Goal: Task Accomplishment & Management: Manage account settings

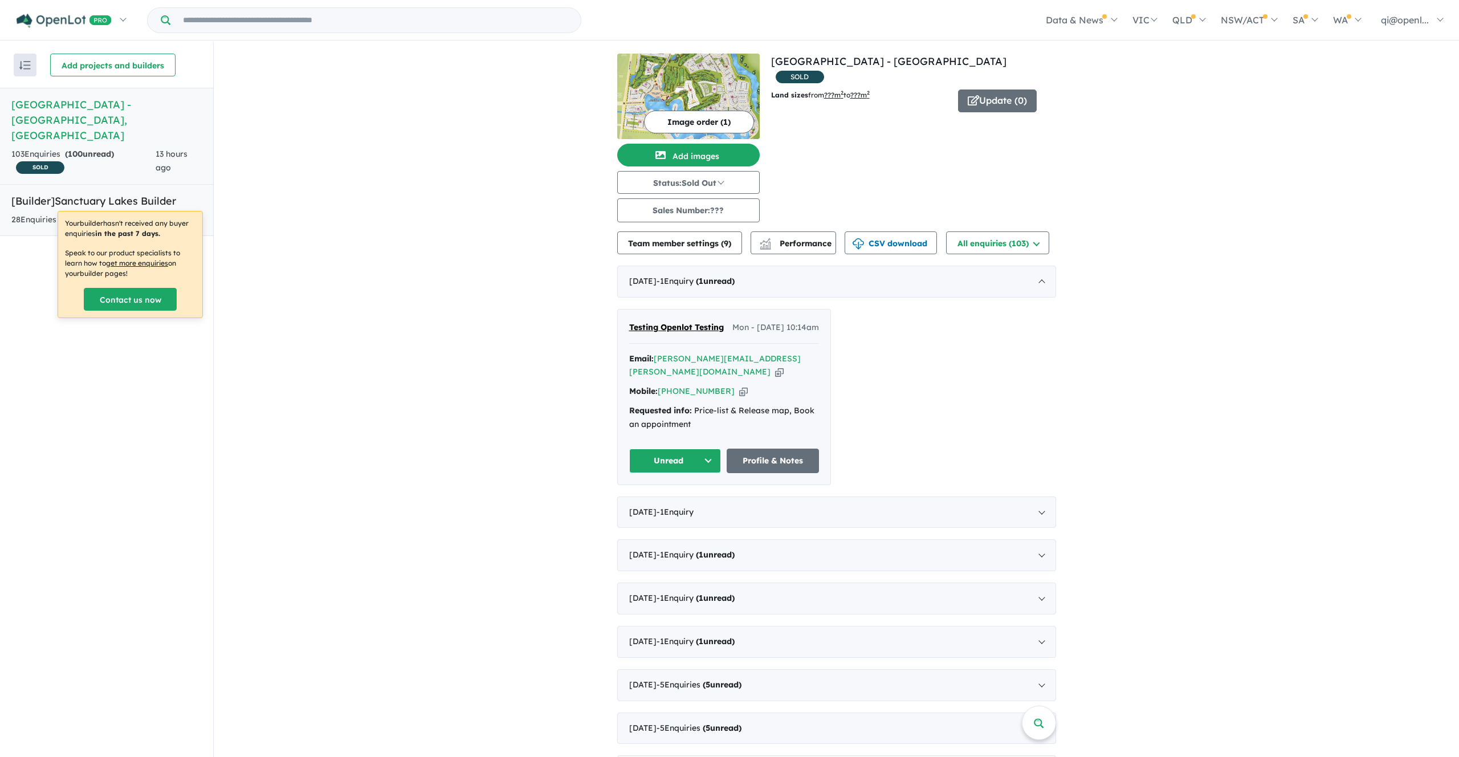
click at [97, 193] on link "[Builder] Sanctuary Lakes Builder 28 Enquir ies ( 28 unread) [DATE]" at bounding box center [106, 210] width 213 height 52
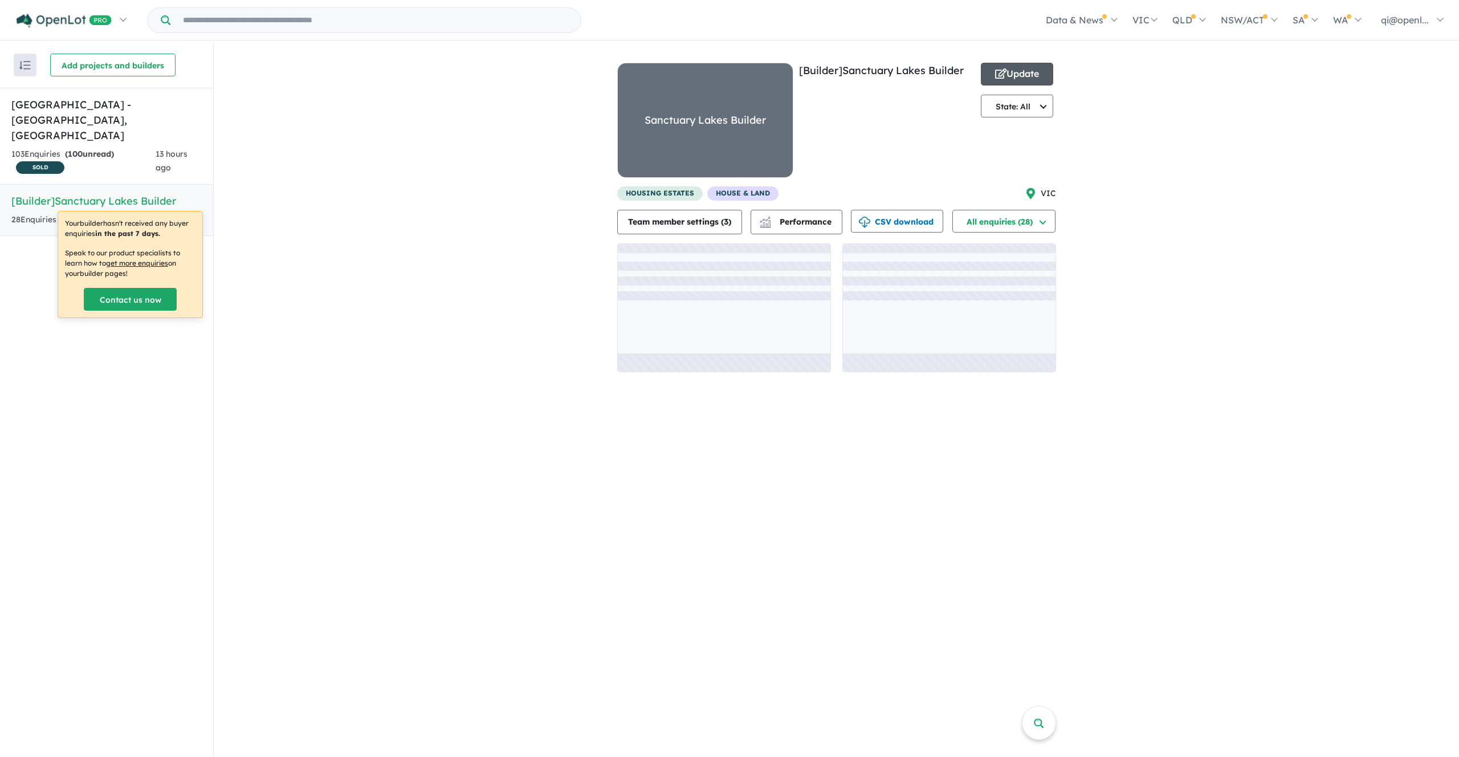
click at [1021, 82] on button "Update" at bounding box center [1017, 74] width 73 height 23
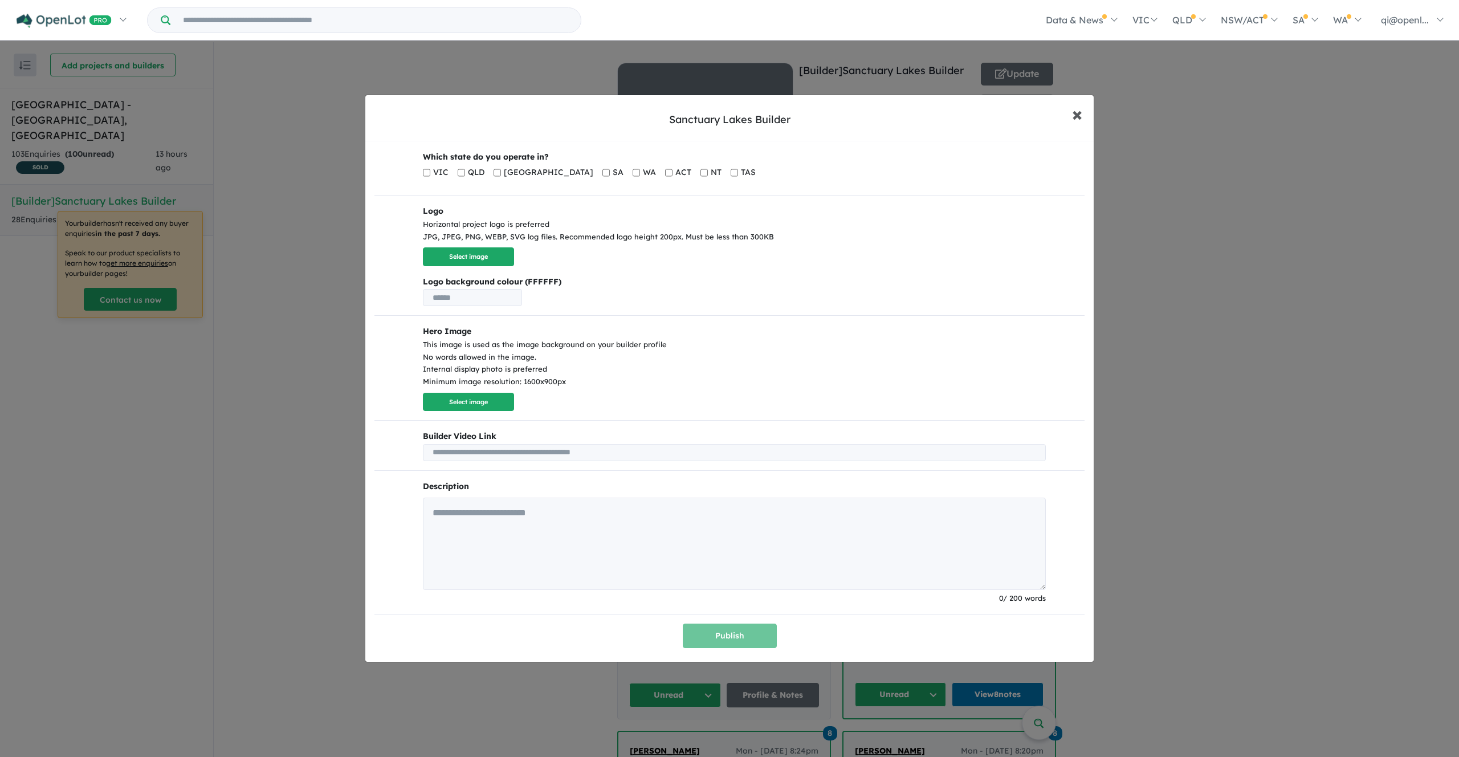
click at [1063, 112] on button "× Close" at bounding box center [1077, 114] width 33 height 31
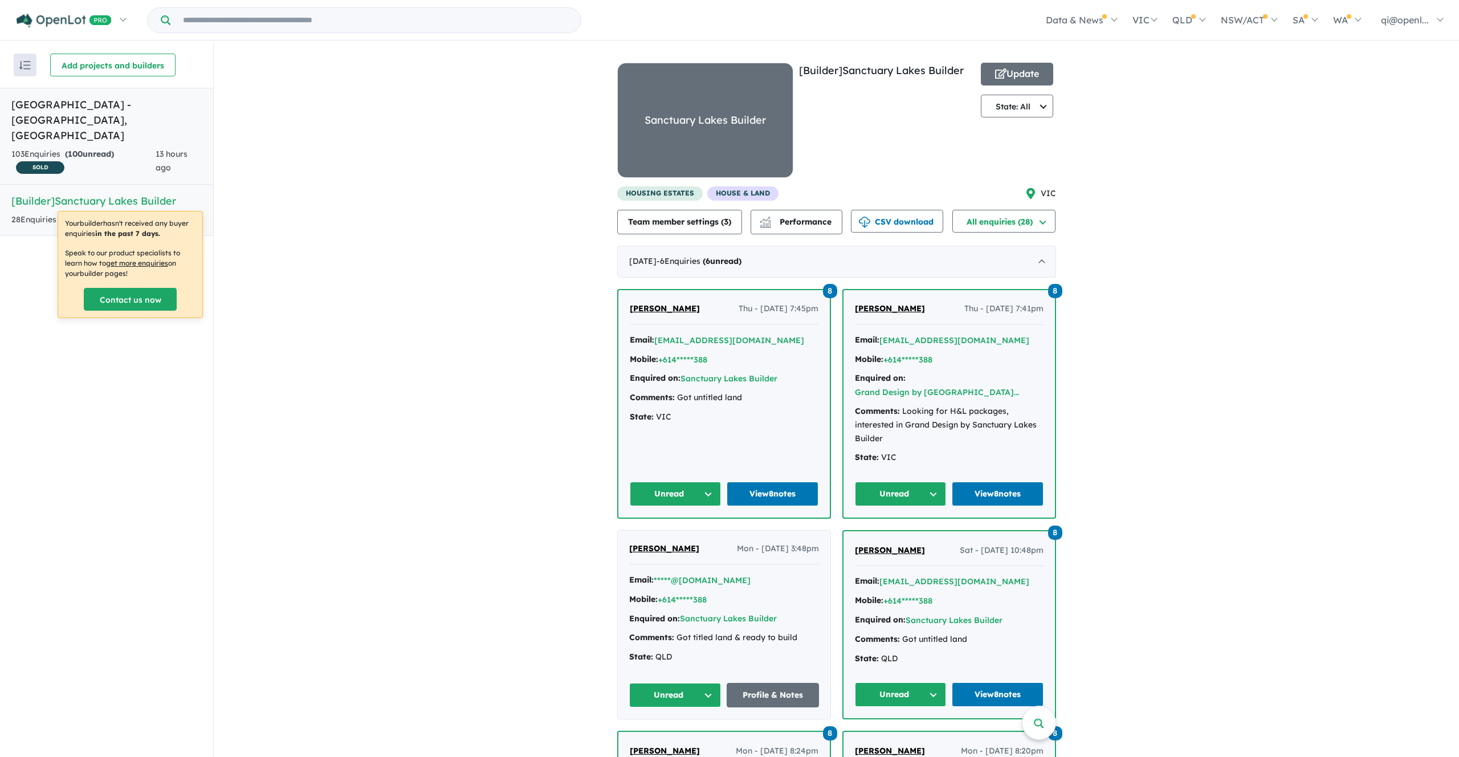
click at [162, 117] on h5 "Sanctuary Lakes Estate - Point Cook , VIC" at bounding box center [106, 120] width 190 height 46
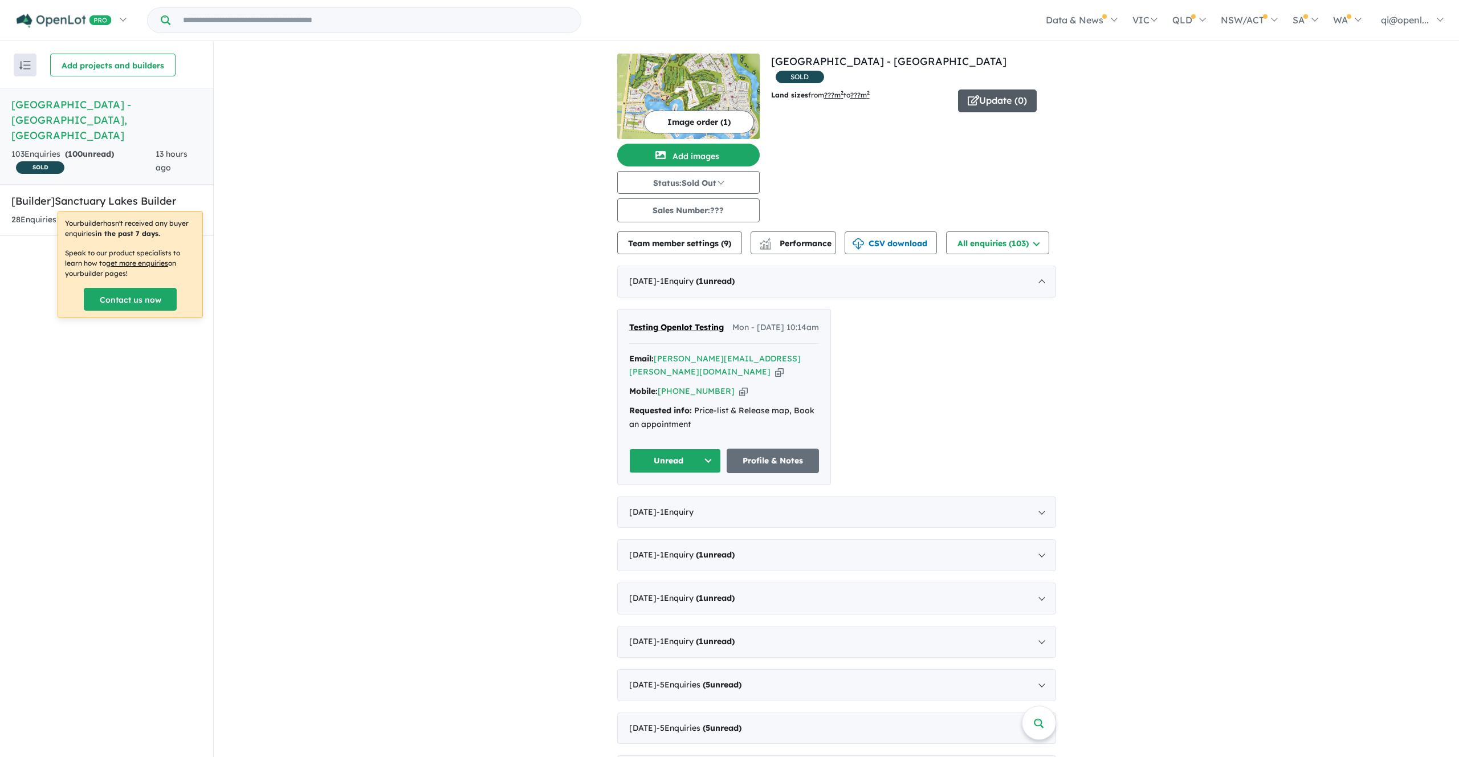
click at [1008, 89] on button "Update ( 0 )" at bounding box center [997, 100] width 79 height 23
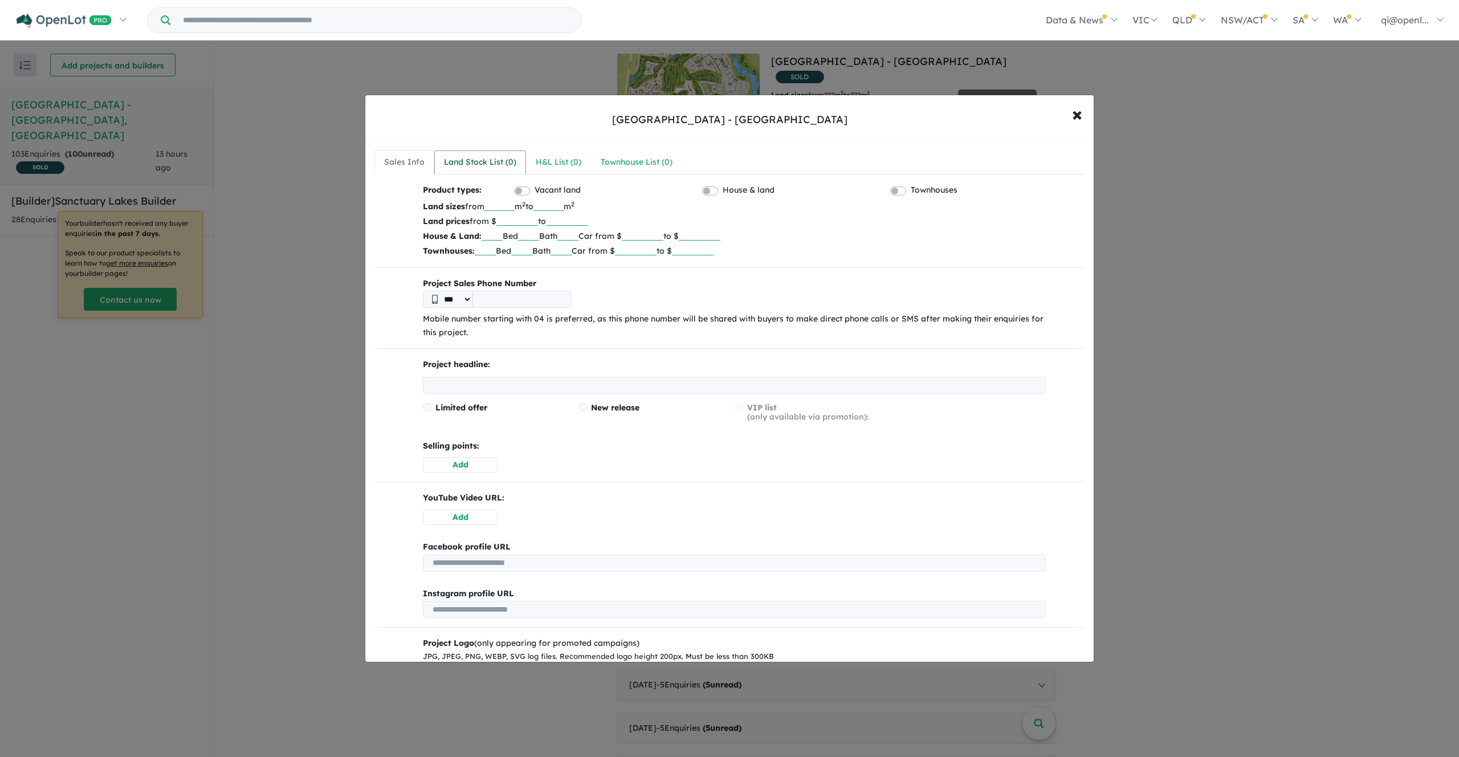
click at [478, 156] on div "Land Stock List ( 0 )" at bounding box center [480, 163] width 72 height 14
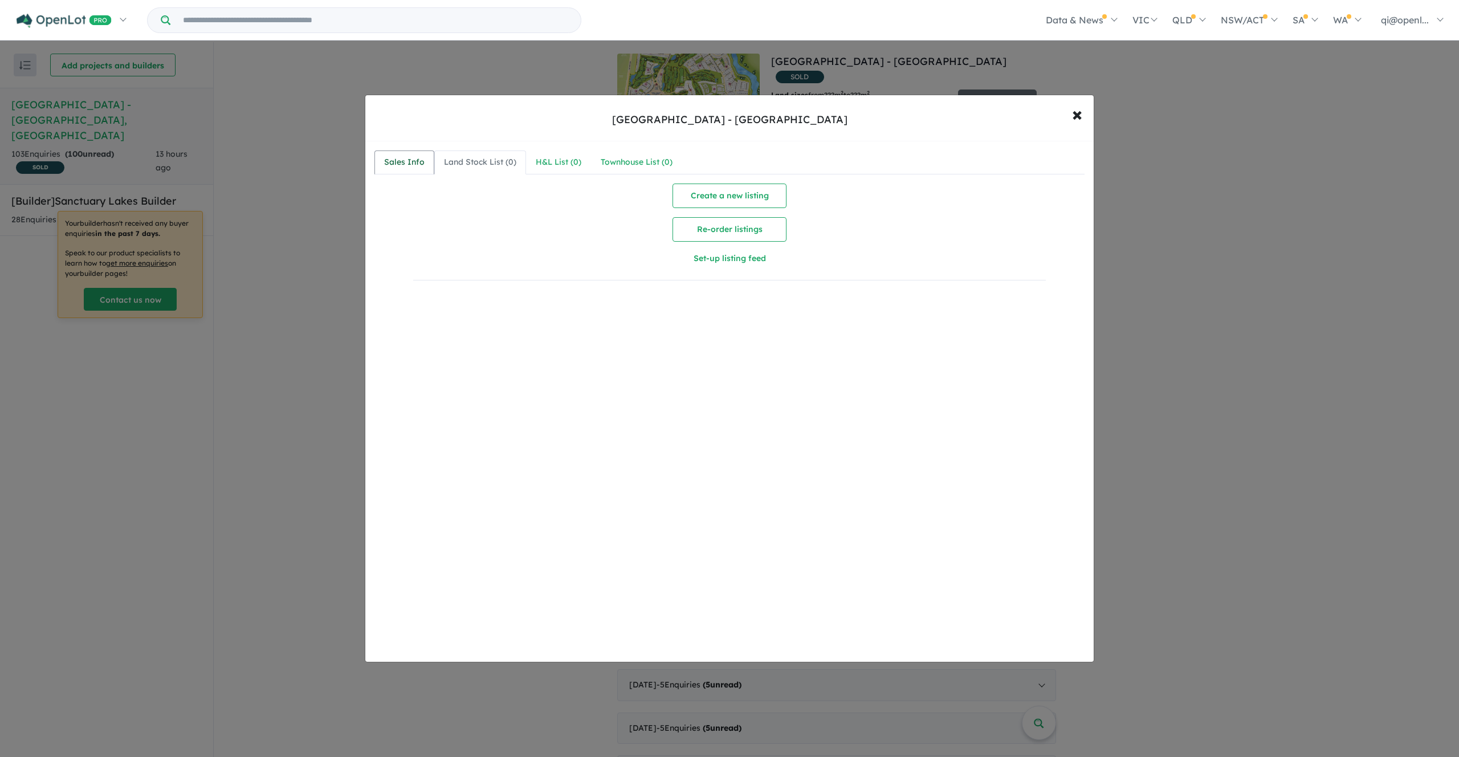
click at [417, 165] on div "Sales Info" at bounding box center [404, 163] width 40 height 14
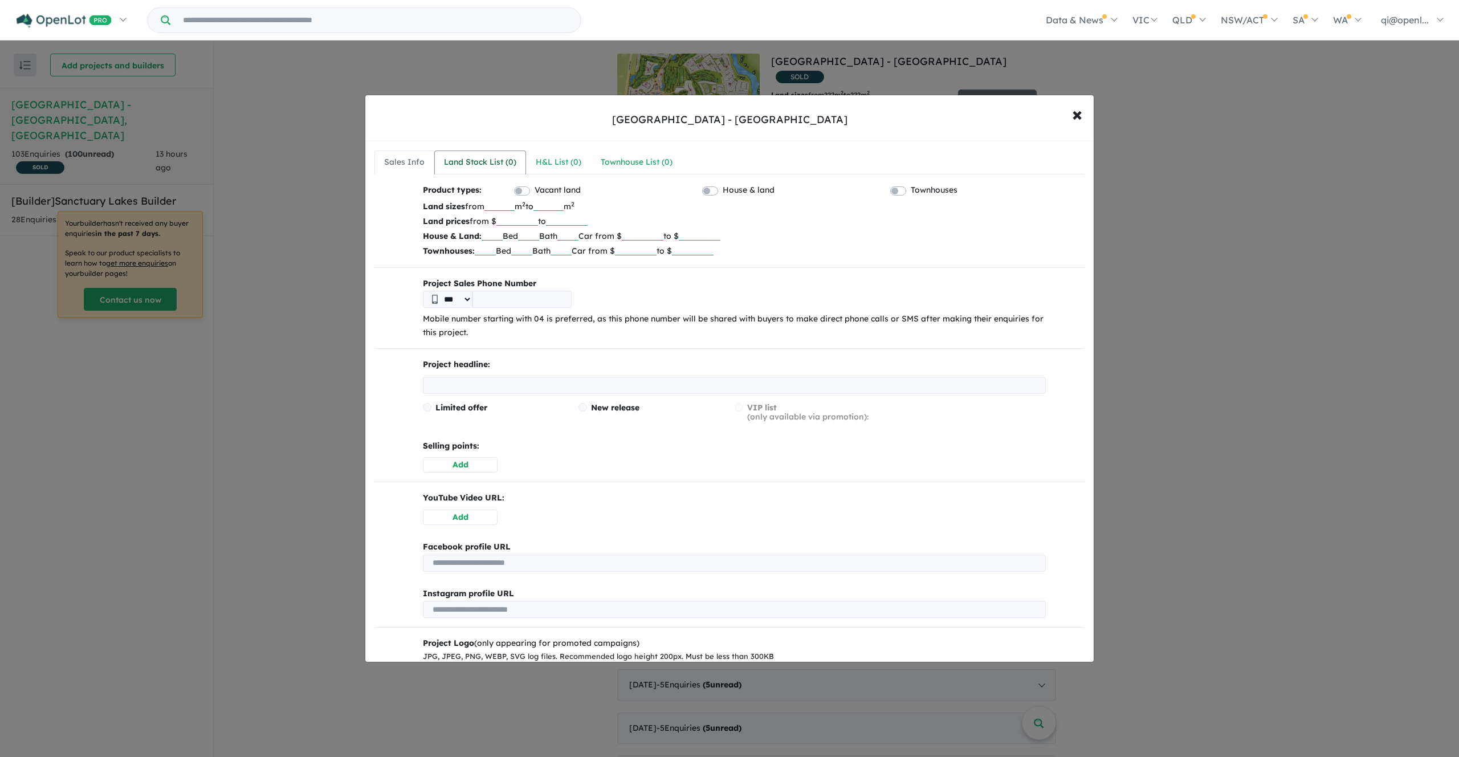
click at [486, 165] on div "Land Stock List ( 0 )" at bounding box center [480, 163] width 72 height 14
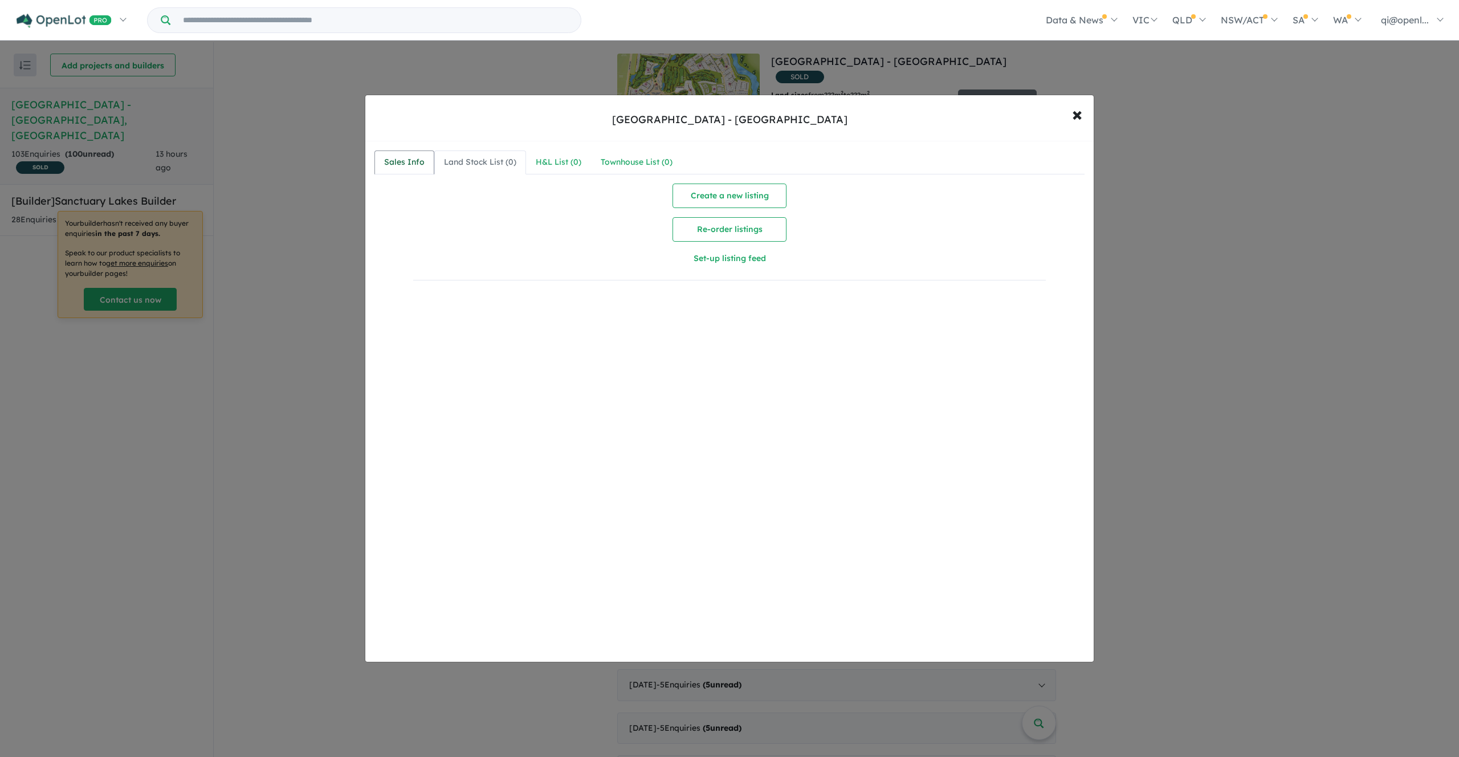
click at [411, 153] on link "Sales Info" at bounding box center [405, 162] width 60 height 24
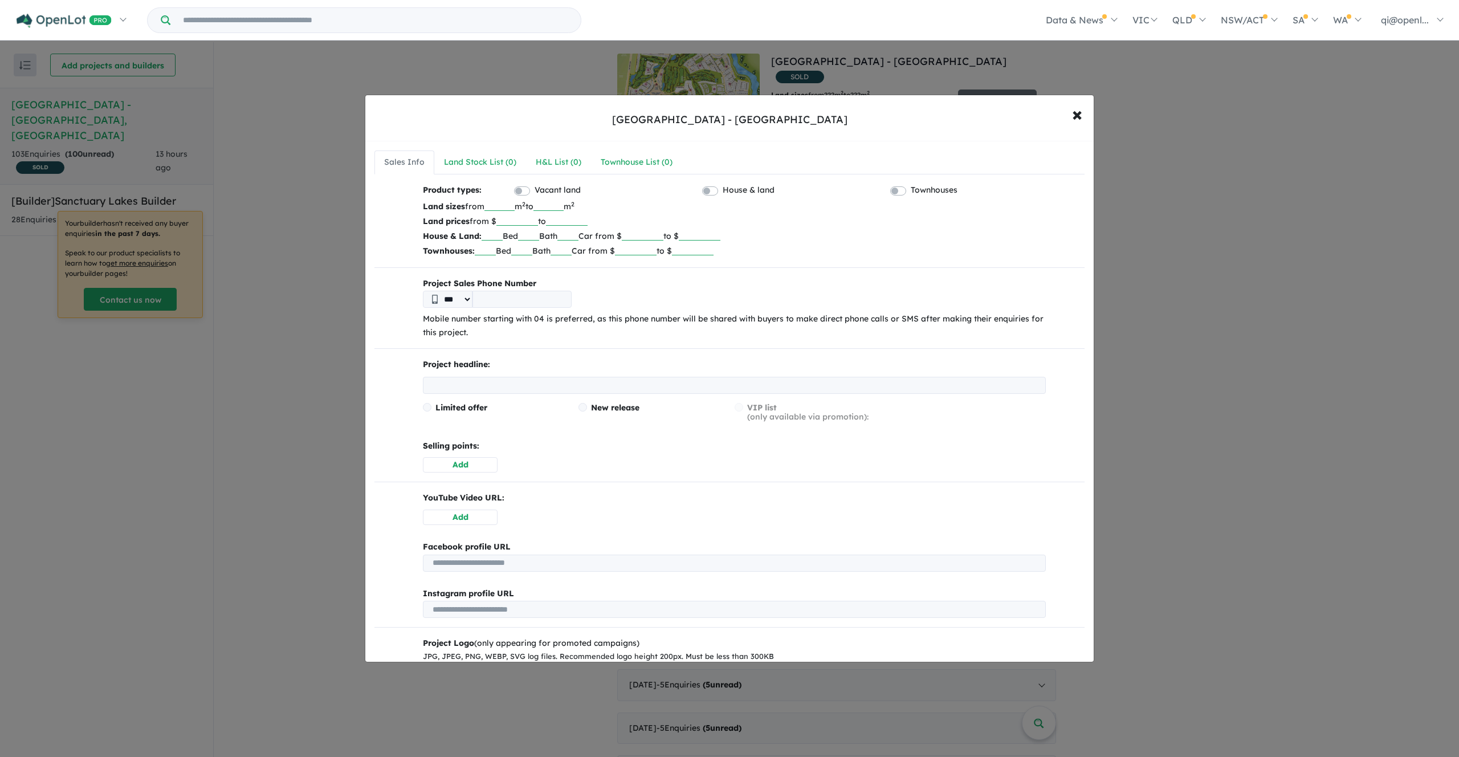
click at [487, 174] on div "Sales Info Land Stock List ( 0 ) H&L List ( 0 ) Townhouse List ( 0 ) Product ty…" at bounding box center [729, 462] width 728 height 642
click at [487, 168] on div "Land Stock List ( 0 )" at bounding box center [480, 163] width 72 height 14
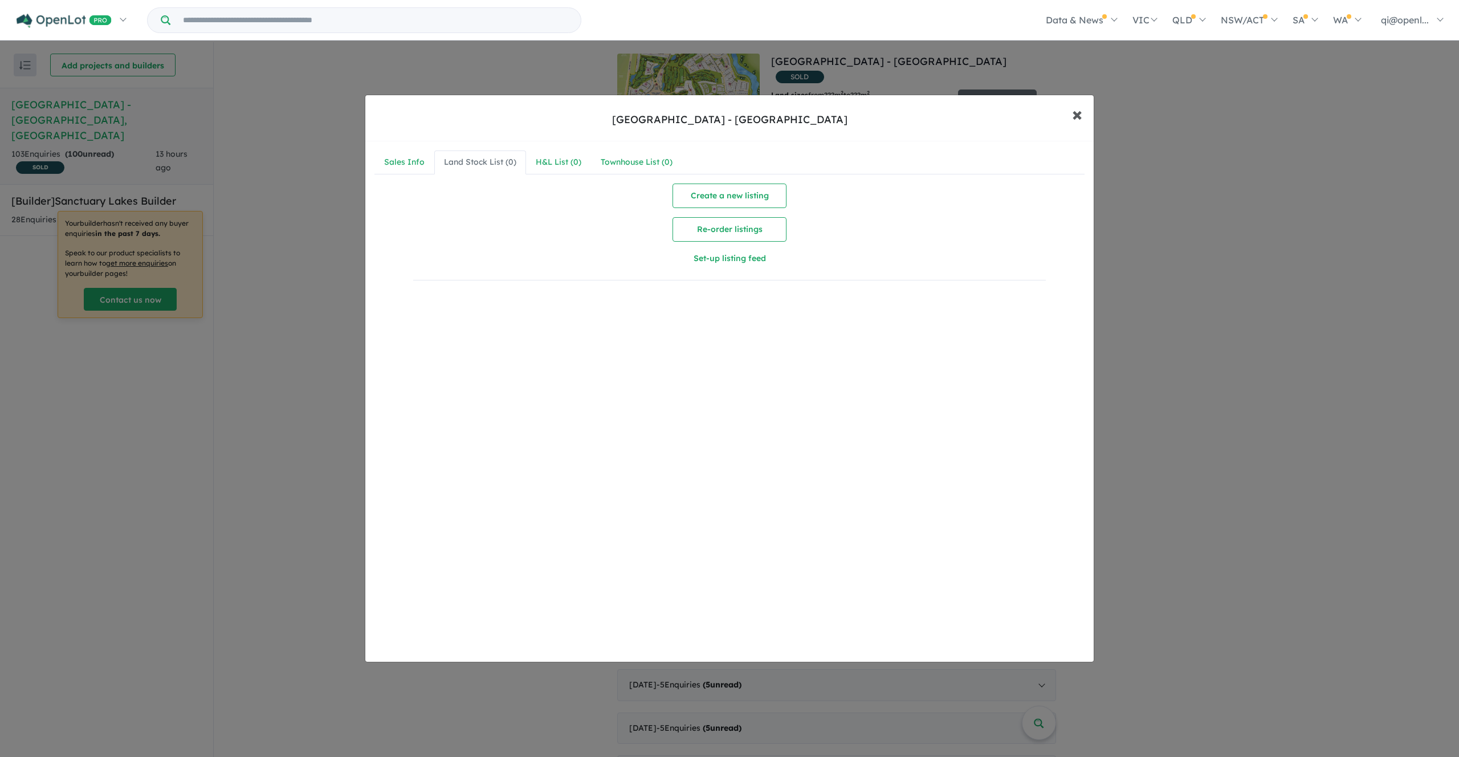
click at [1075, 108] on span "×" at bounding box center [1077, 113] width 10 height 25
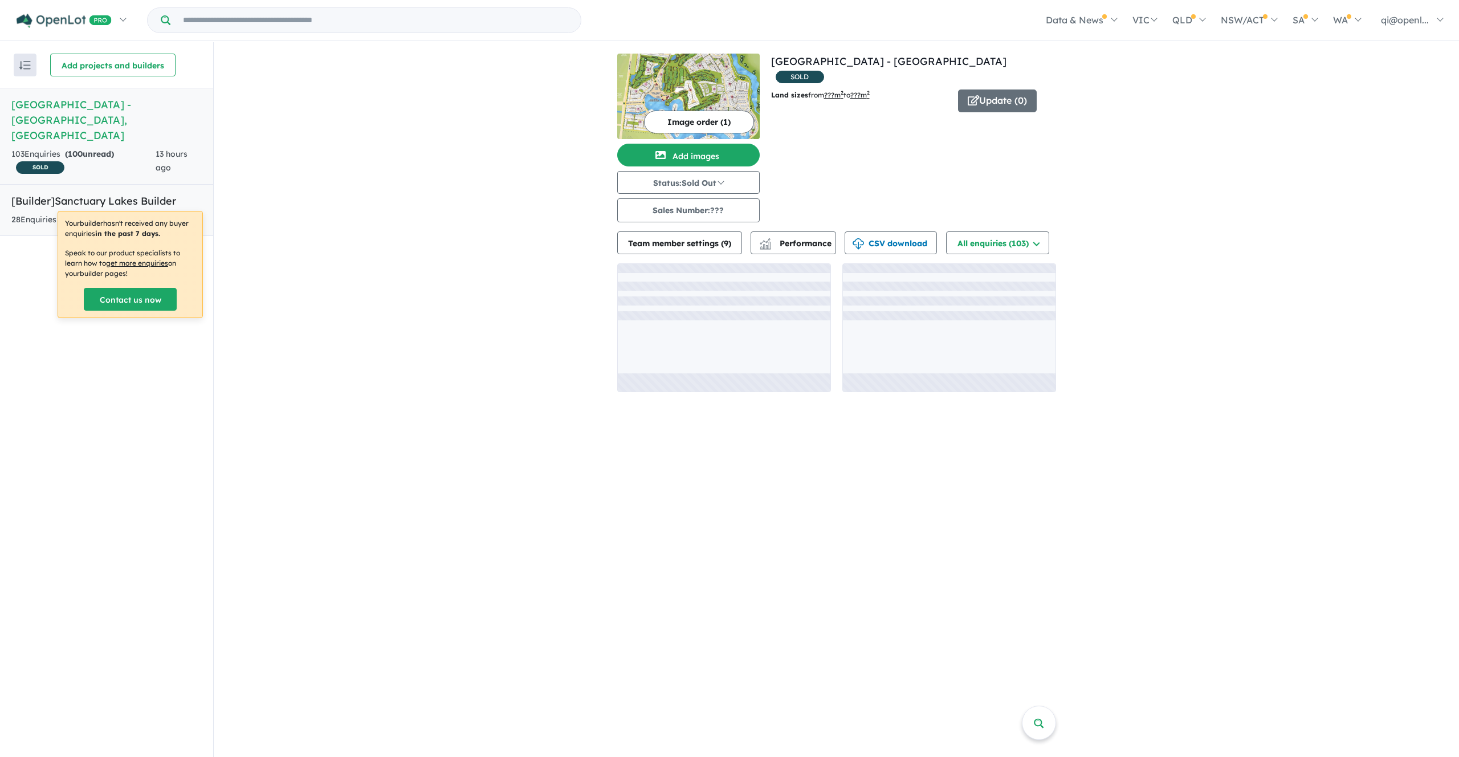
click at [98, 196] on link "[Builder] Sanctuary Lakes Builder 28 Enquir ies ( 28 unread) 18 days ago" at bounding box center [106, 210] width 213 height 52
